Goal: Communication & Community: Answer question/provide support

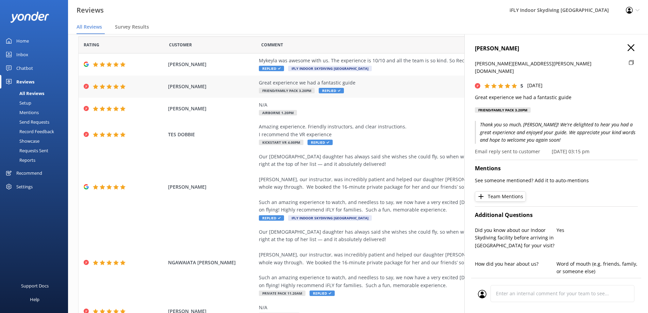
scroll to position [34, 0]
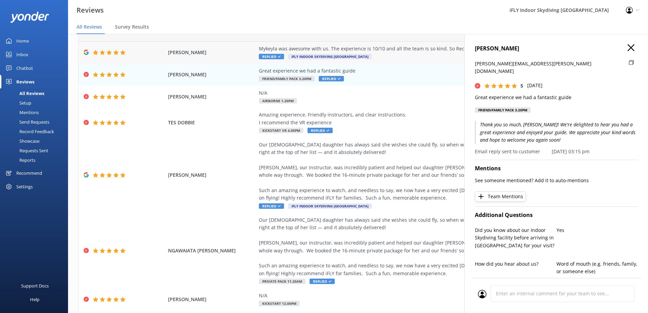
click at [379, 53] on div "Mykeyla was awesome with us. The experience is 10/10 and all the team is so kin…" at bounding box center [414, 52] width 310 height 15
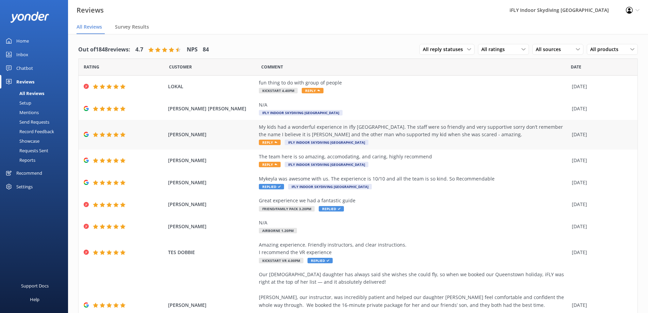
scroll to position [14, 0]
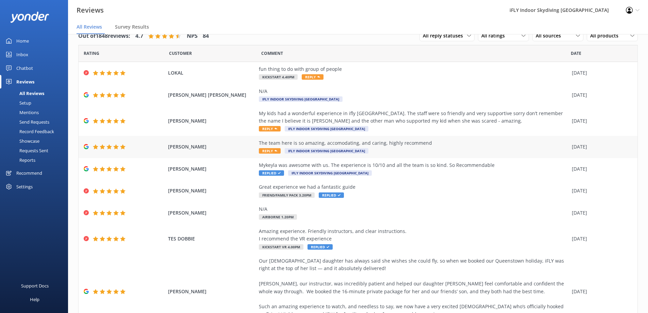
click at [428, 143] on div "The team here is so amazing, accomodating, and caring, highly recommend" at bounding box center [414, 142] width 310 height 7
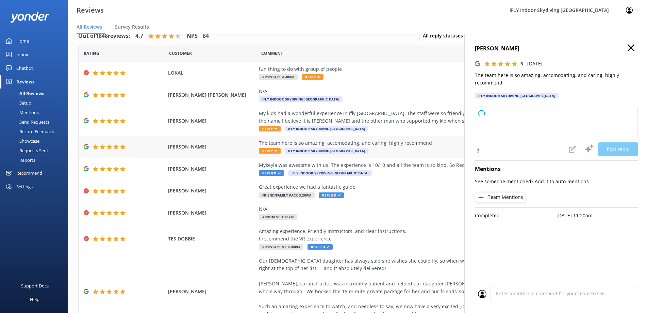
type textarea "Thank you so much for your kind words and recommendation! We're thrilled to hea…"
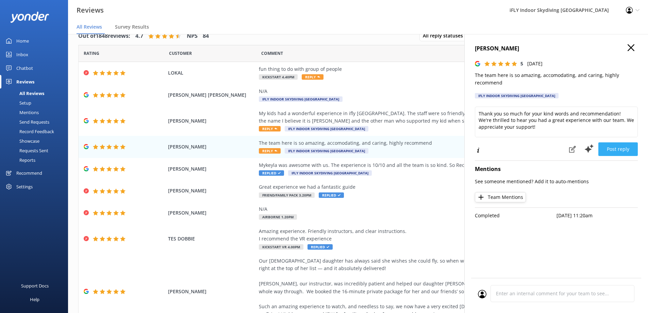
click at [625, 148] on button "Post reply" at bounding box center [617, 149] width 39 height 14
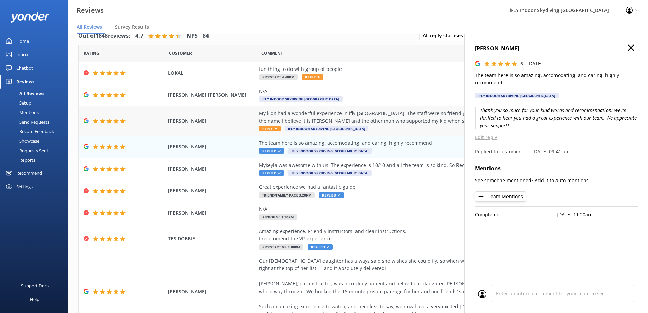
click at [321, 118] on div "My kids had a wonderful experience in ifly [GEOGRAPHIC_DATA]. The staff were so…" at bounding box center [414, 117] width 310 height 15
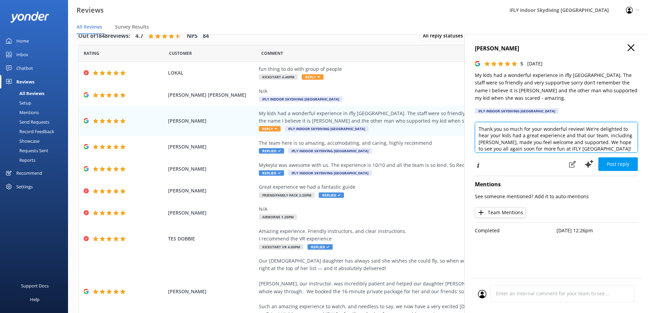
click at [514, 144] on textarea "Thank you so much for your wonderful review! We're delighted to hear your kids …" at bounding box center [556, 137] width 163 height 31
click at [514, 141] on textarea "Thank you so much for your wonderful review! We're delighted to hear your kids …" at bounding box center [556, 137] width 163 height 31
click at [591, 147] on textarea "Thank you so much for your wonderful review! We're delighted to hear your kids …" at bounding box center [556, 137] width 163 height 31
type textarea "Thank you so much for your wonderful review! We're delighted to hear your kids …"
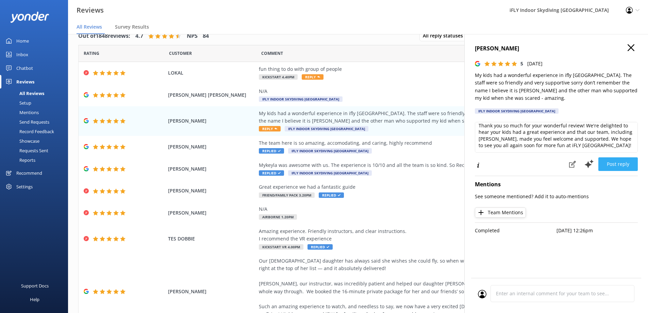
click at [627, 165] on button "Post reply" at bounding box center [617, 164] width 39 height 14
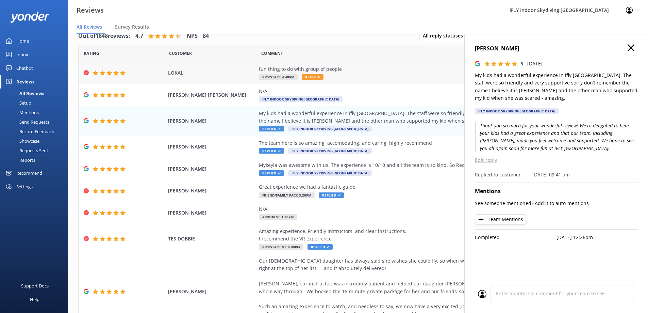
click at [310, 69] on div "fun thing to do with group of people" at bounding box center [414, 68] width 310 height 7
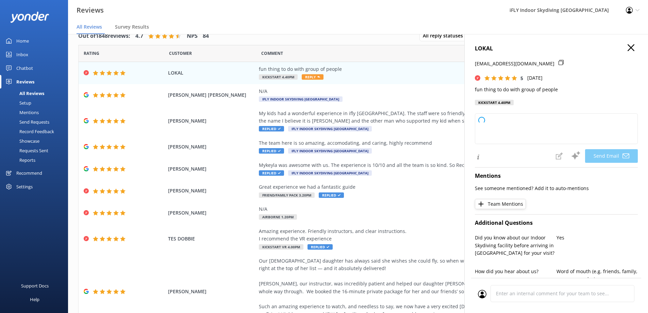
type textarea "Thank you so much, LOKAL! We're glad you and your group had a great time. Hope …"
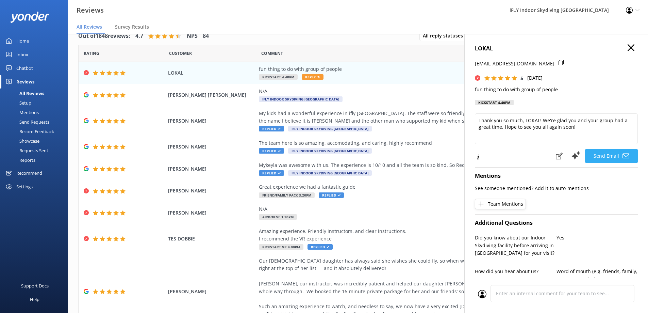
click at [623, 158] on icon at bounding box center [626, 155] width 7 height 7
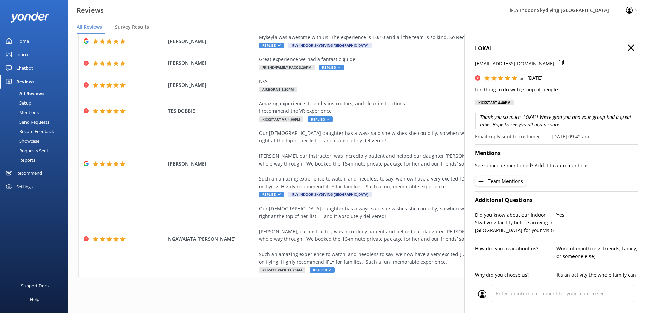
scroll to position [0, 0]
